Goal: Transaction & Acquisition: Purchase product/service

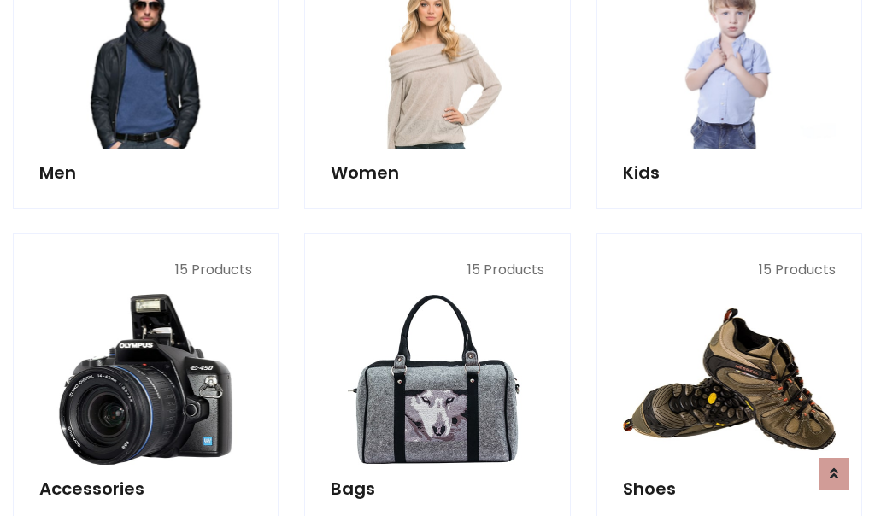
scroll to position [571, 0]
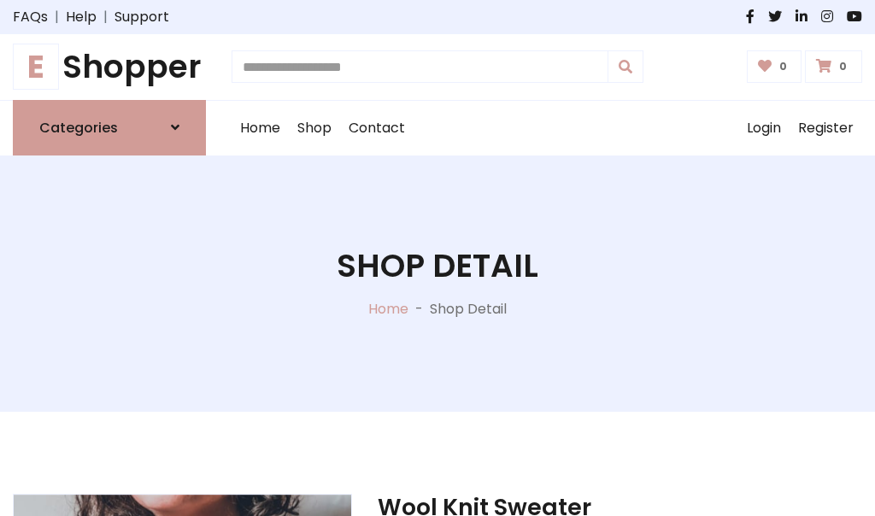
click at [109, 67] on h1 "E Shopper" at bounding box center [109, 67] width 193 height 38
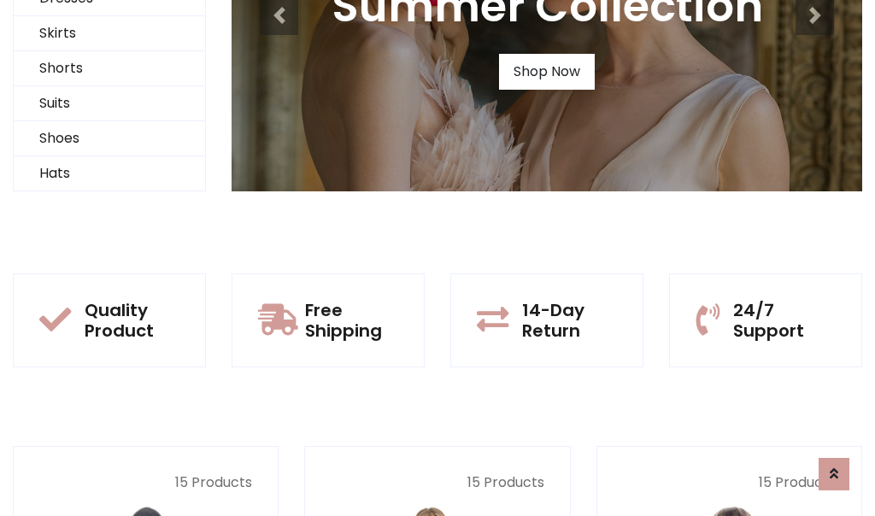
scroll to position [165, 0]
